Goal: Obtain resource: Download file/media

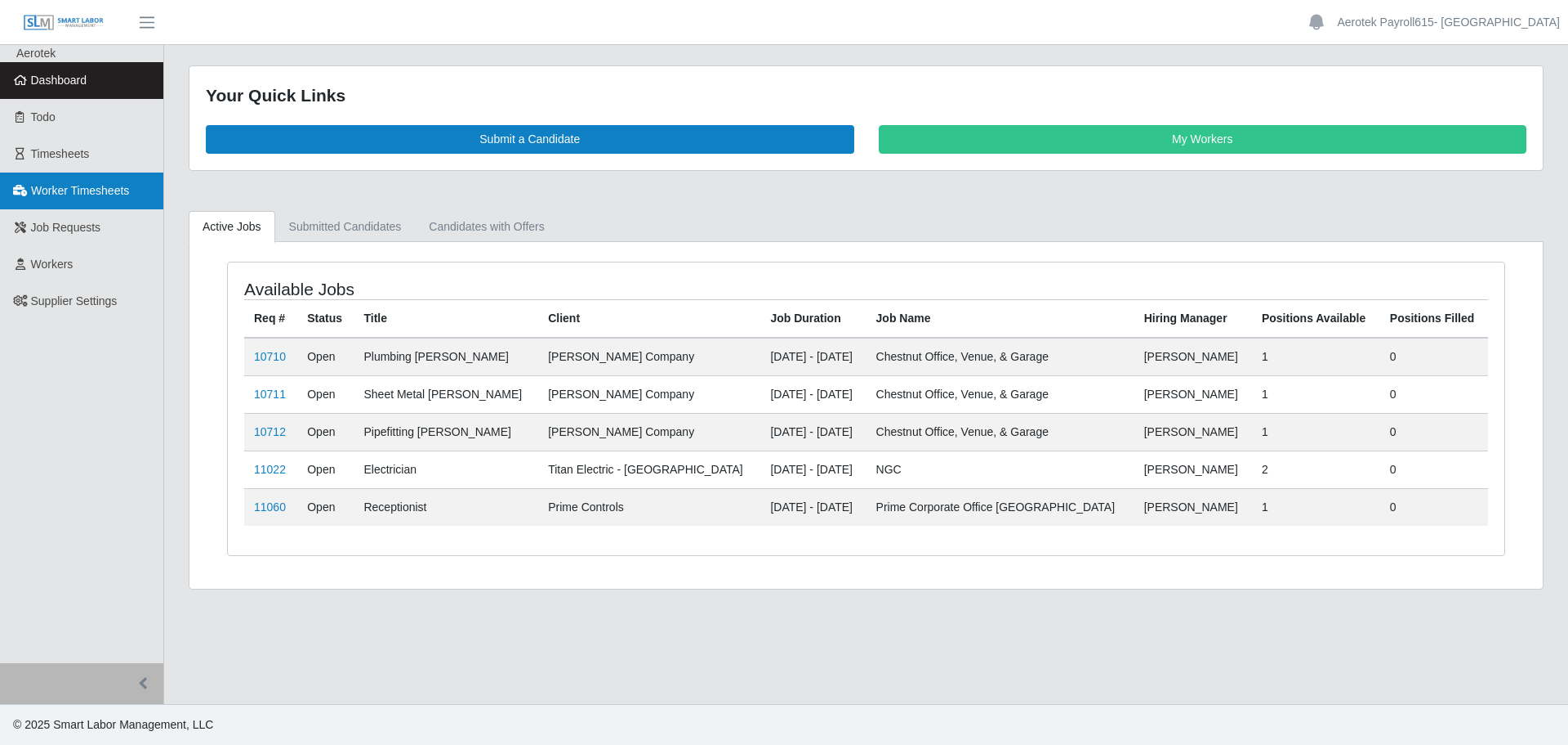
click at [81, 195] on span "Worker Timesheets" at bounding box center [81, 190] width 98 height 13
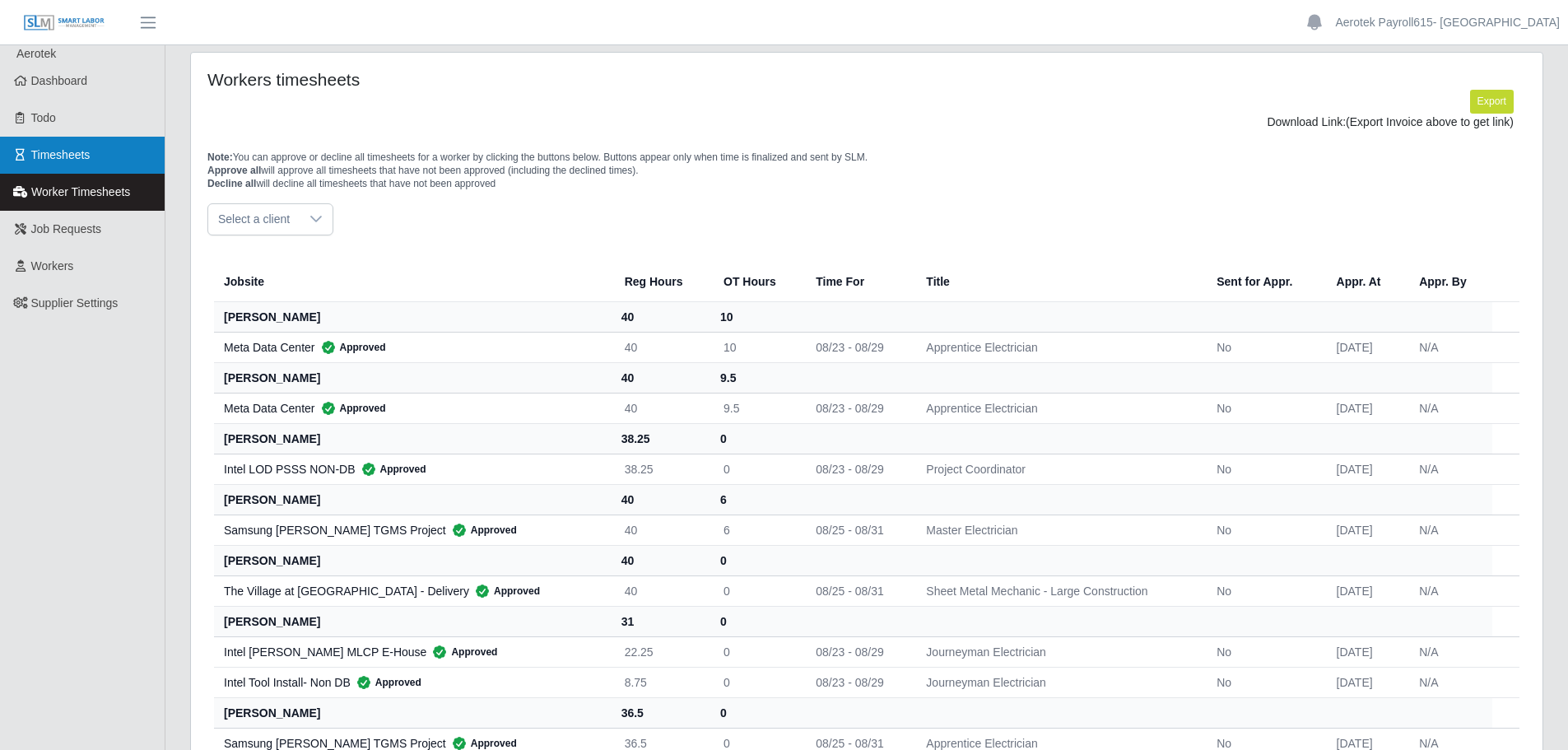
click at [66, 155] on span "Timesheets" at bounding box center [61, 154] width 59 height 13
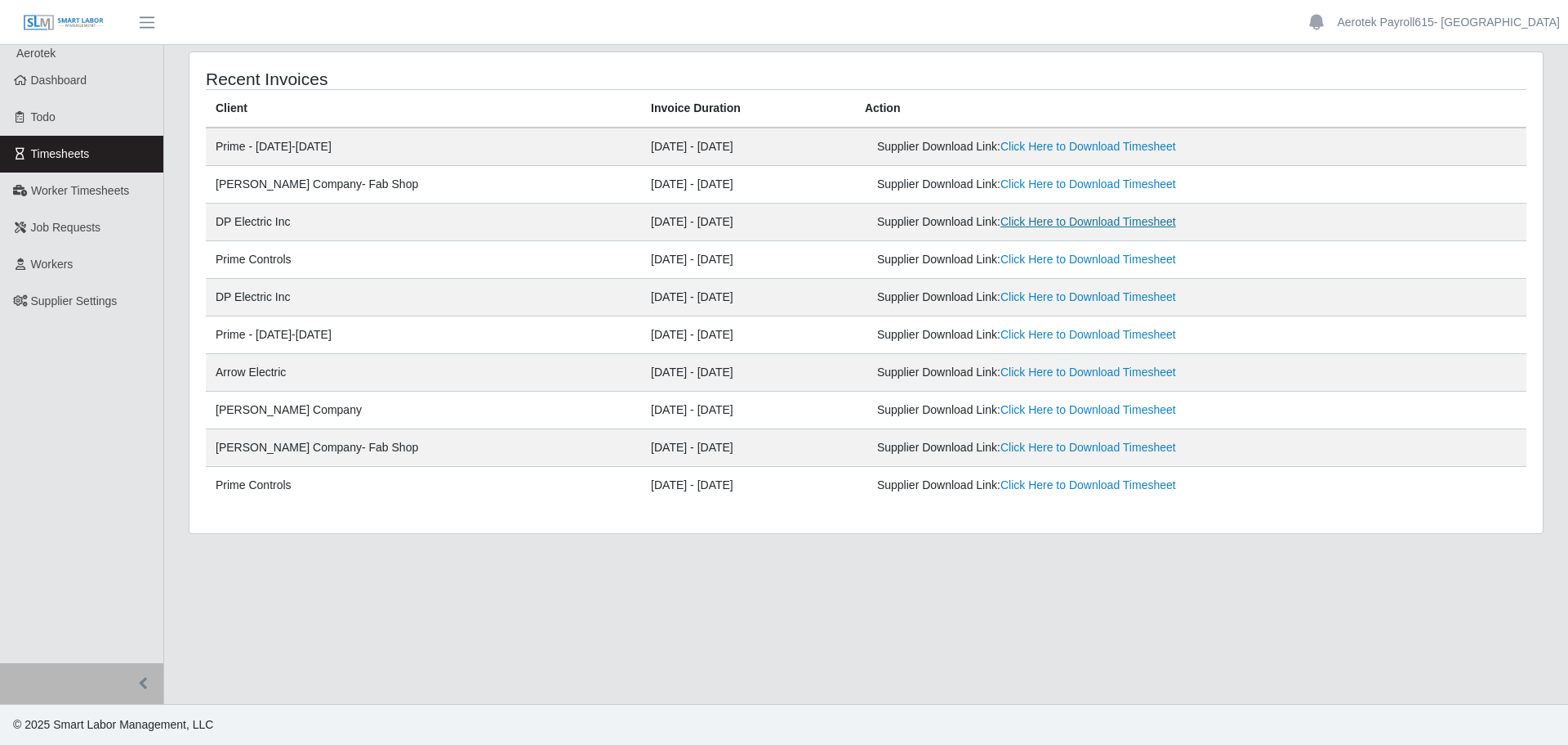
click at [1028, 226] on link "Click Here to Download Timesheet" at bounding box center [1088, 221] width 176 height 13
drag, startPoint x: 1177, startPoint y: 24, endPoint x: 1123, endPoint y: 14, distance: 54.9
click at [1120, 14] on header "Aerotek Payroll615- Austin Account Settings Logout" at bounding box center [784, 22] width 1568 height 45
